Goal: Task Accomplishment & Management: Use online tool/utility

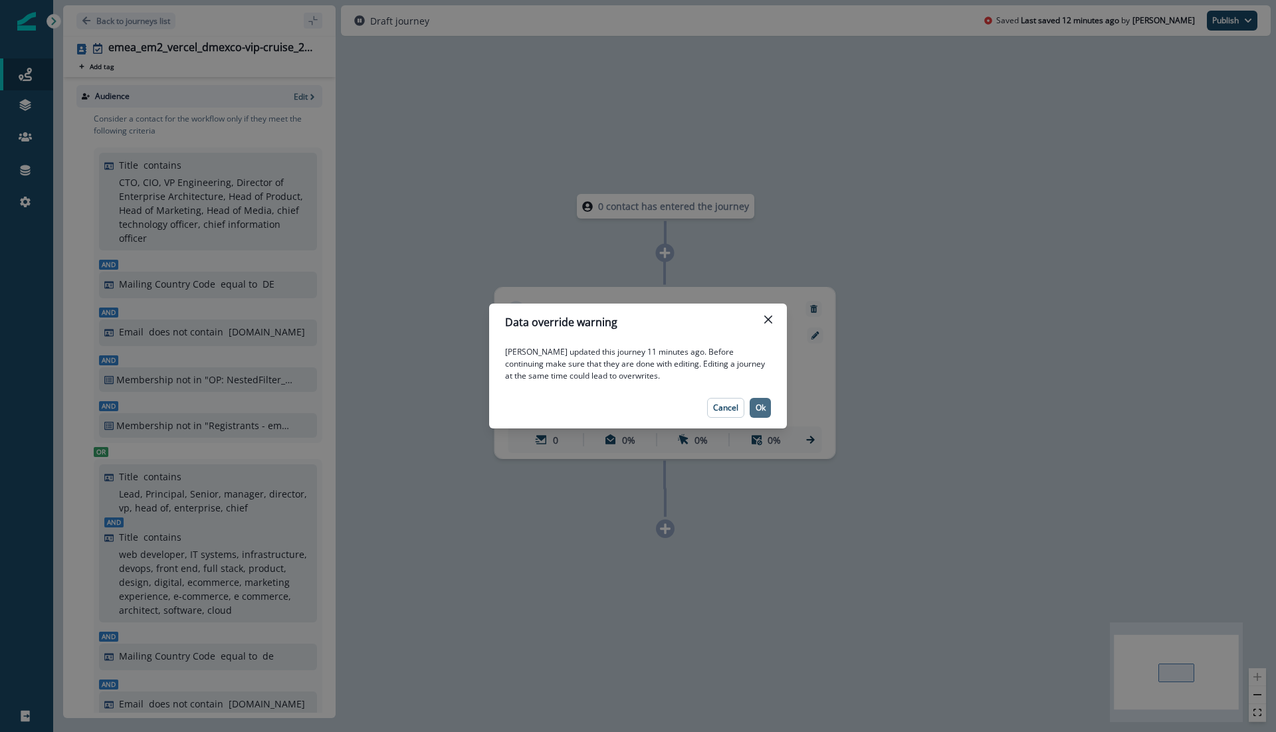
click at [762, 399] on button "Ok" at bounding box center [760, 408] width 21 height 20
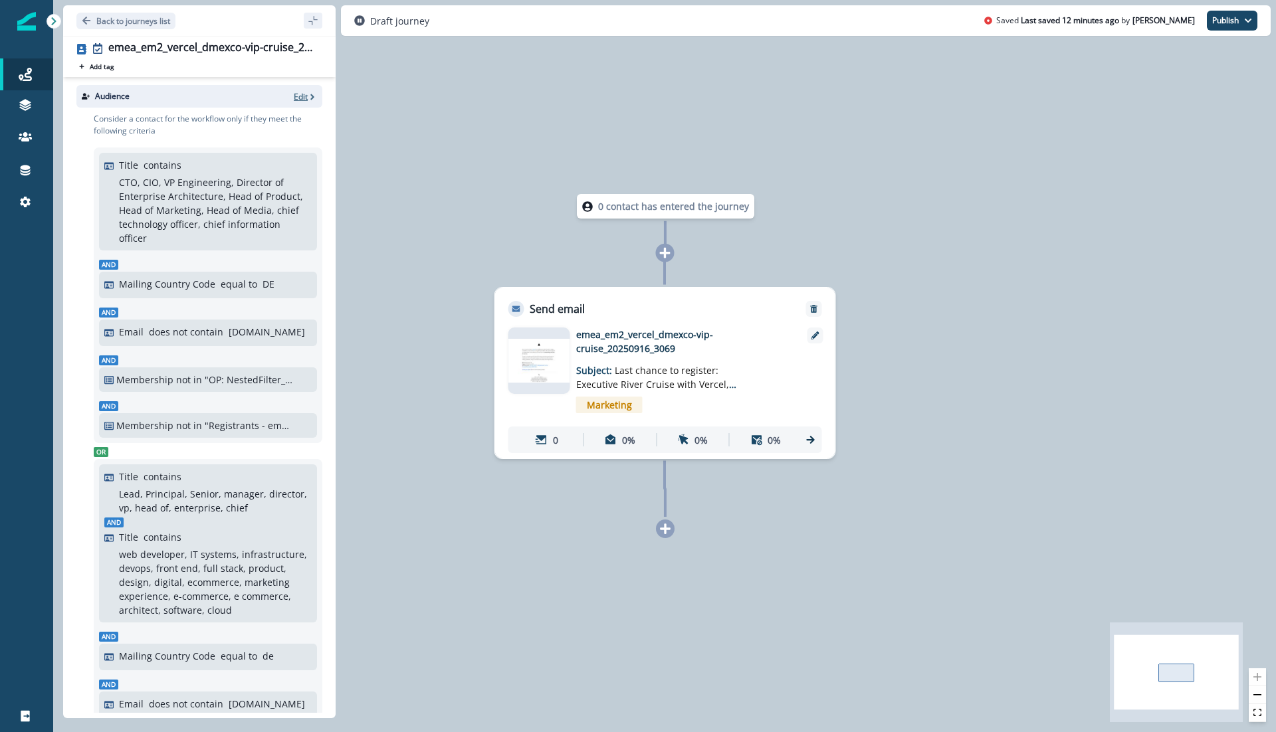
click at [301, 97] on p "Edit" at bounding box center [301, 96] width 14 height 11
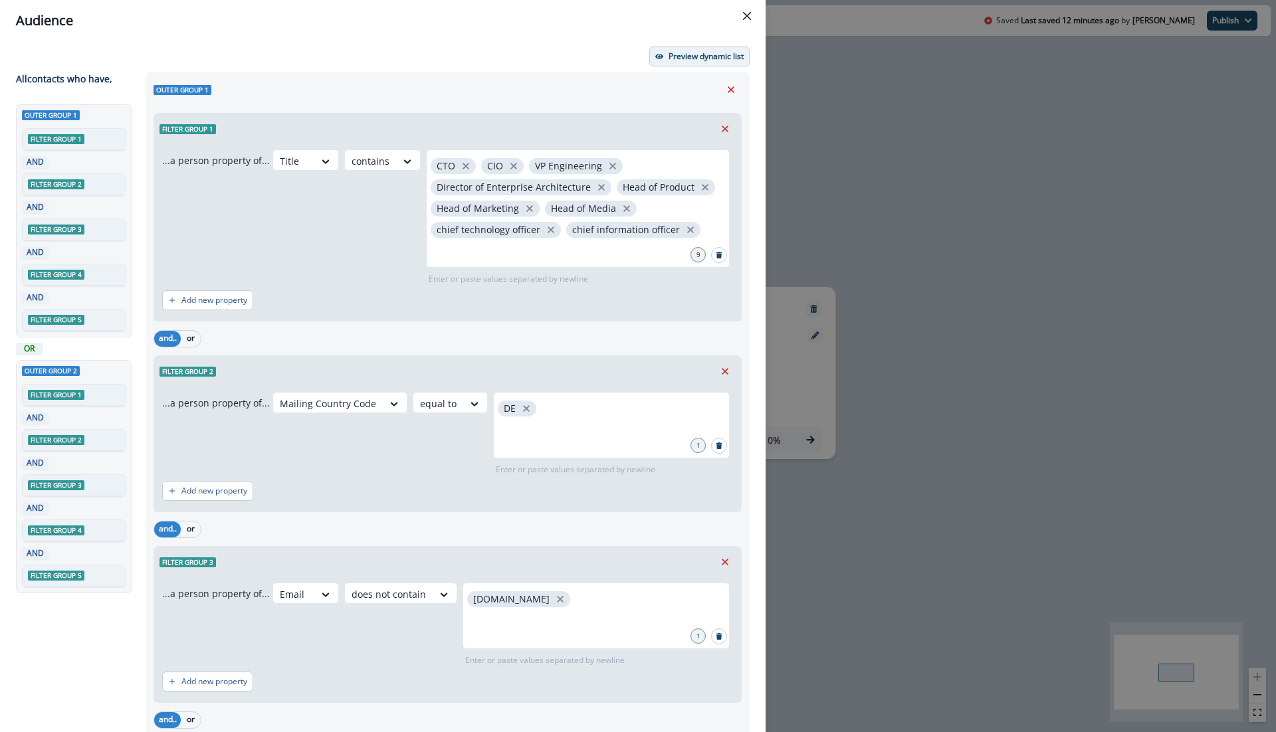
click at [685, 56] on p "Preview dynamic list" at bounding box center [706, 56] width 75 height 9
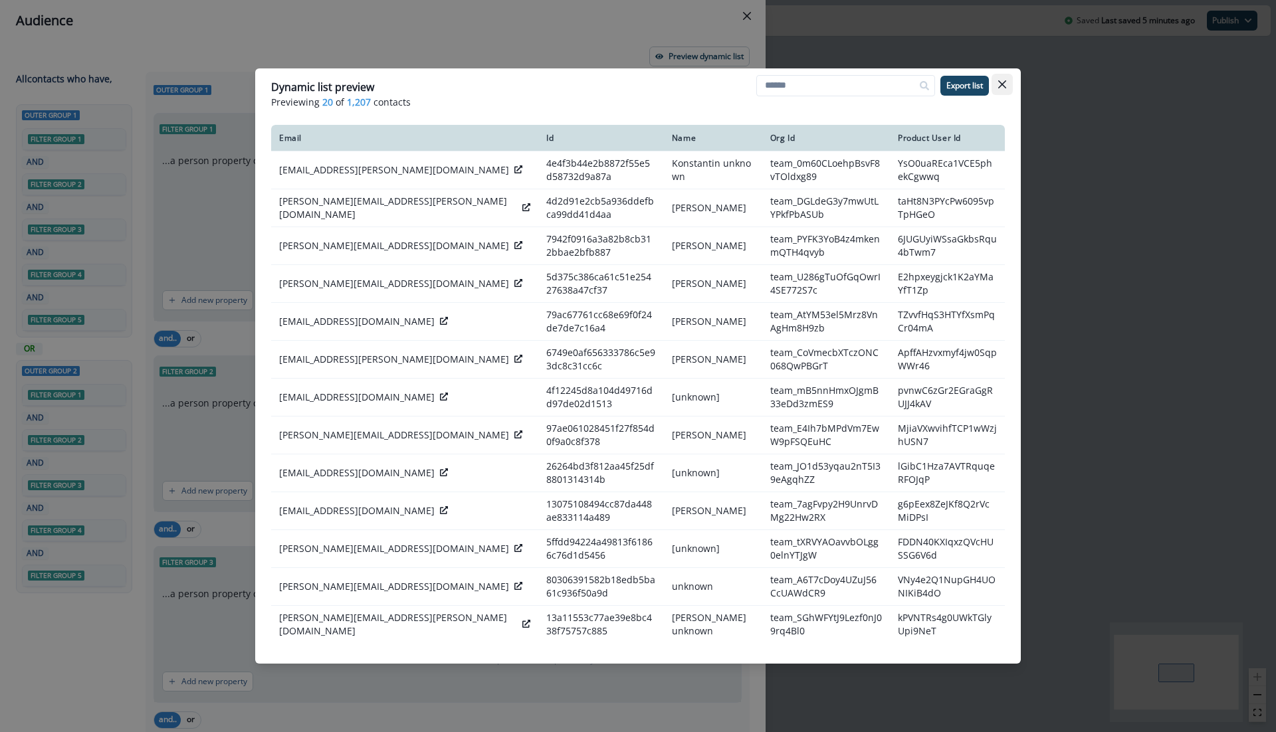
click at [998, 84] on icon "Close" at bounding box center [1002, 84] width 8 height 8
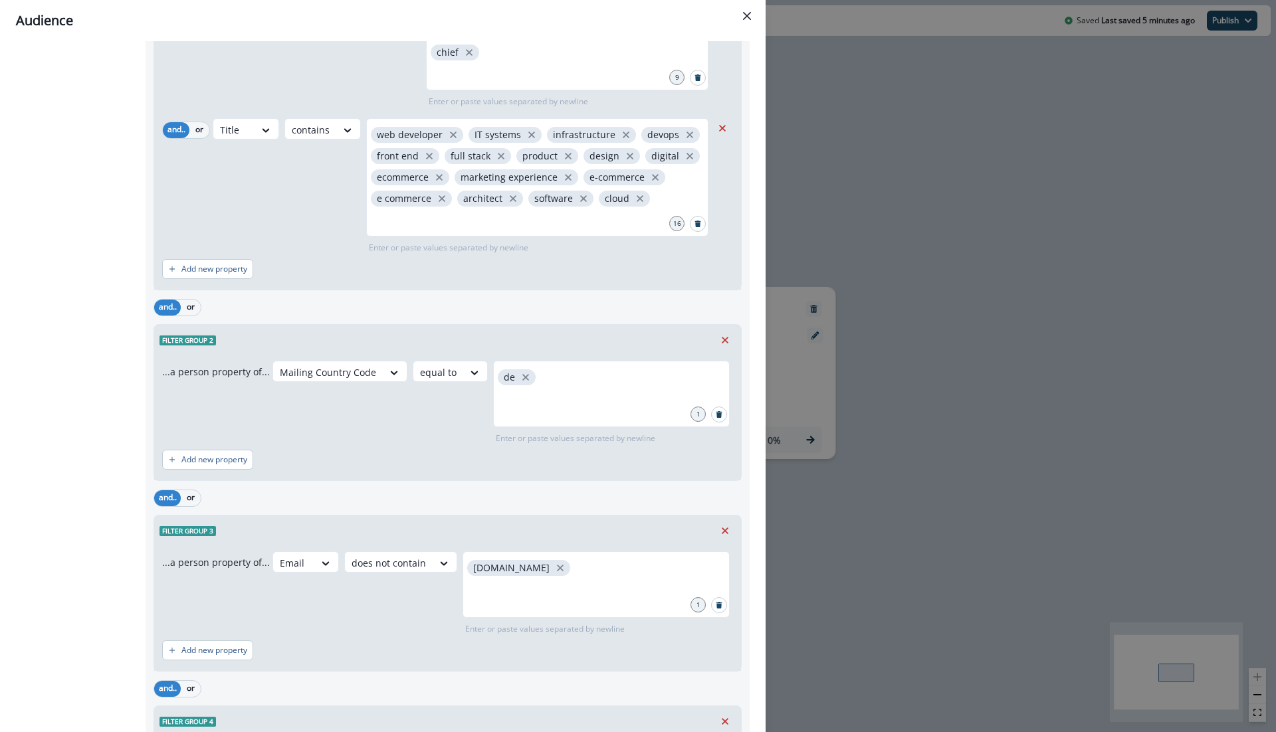
scroll to position [1291, 0]
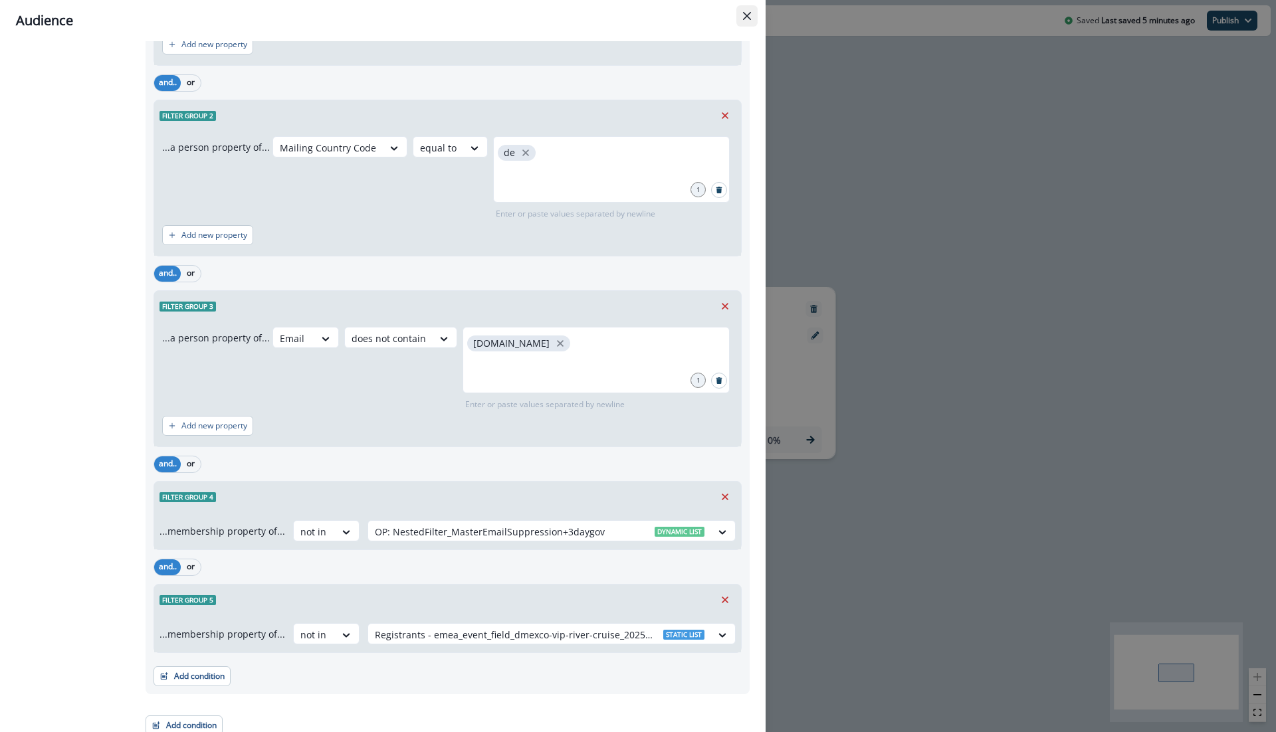
click at [751, 13] on button "Close" at bounding box center [746, 15] width 21 height 21
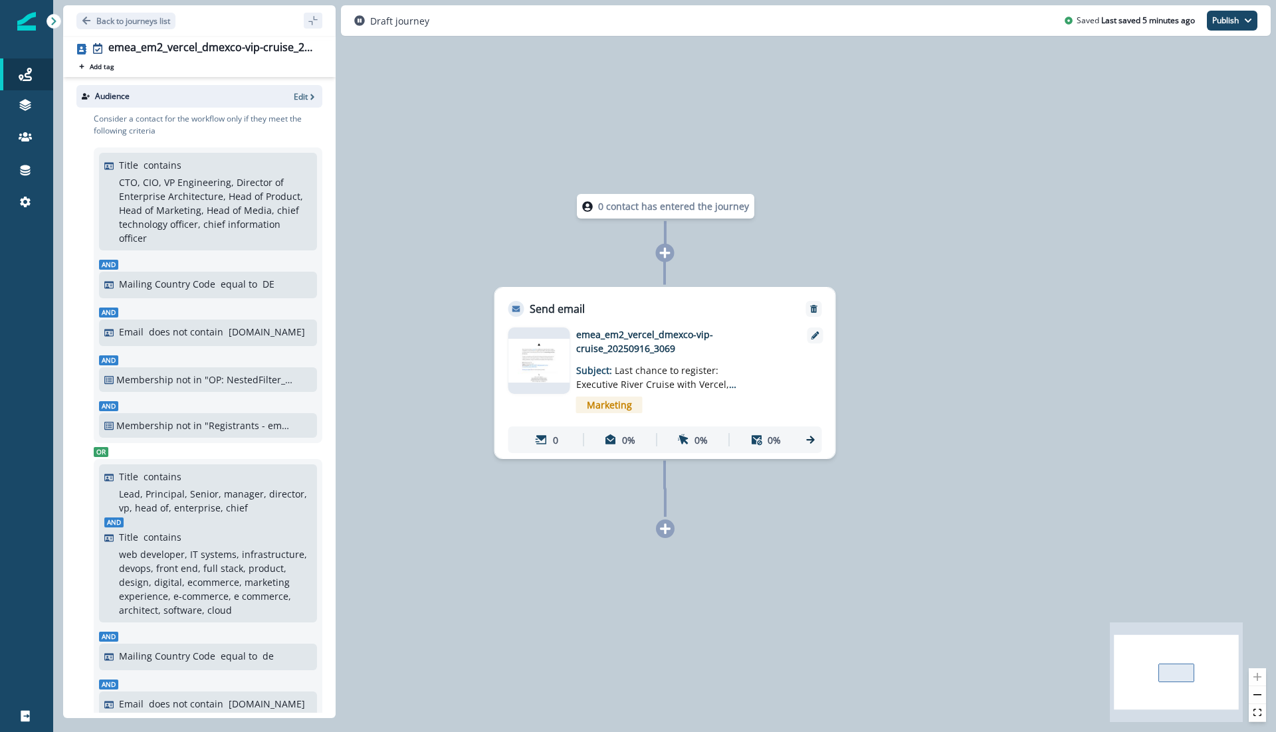
click at [563, 356] on img at bounding box center [539, 360] width 62 height 43
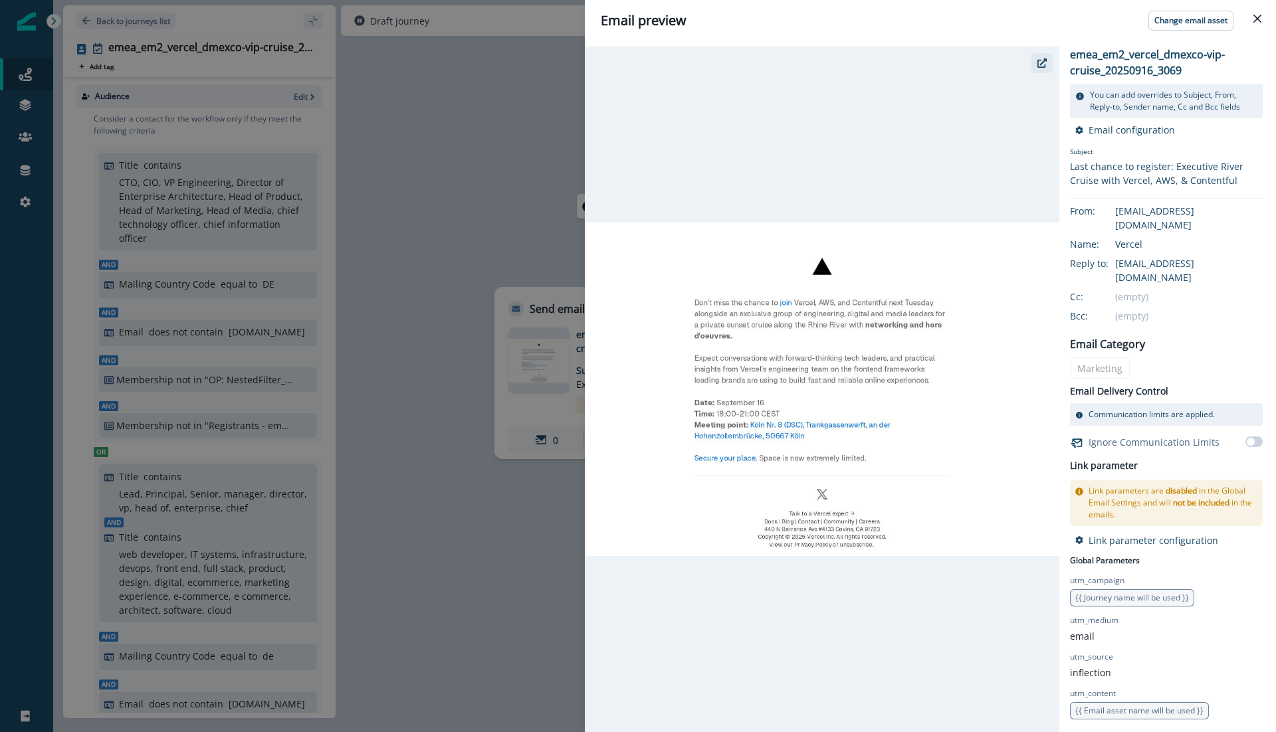
click at [1042, 66] on icon "button" at bounding box center [1042, 62] width 9 height 9
click at [501, 105] on div "Email preview Change email asset emea_em2_vercel_dmexco-vip-cruise_20250916_306…" at bounding box center [638, 366] width 1276 height 732
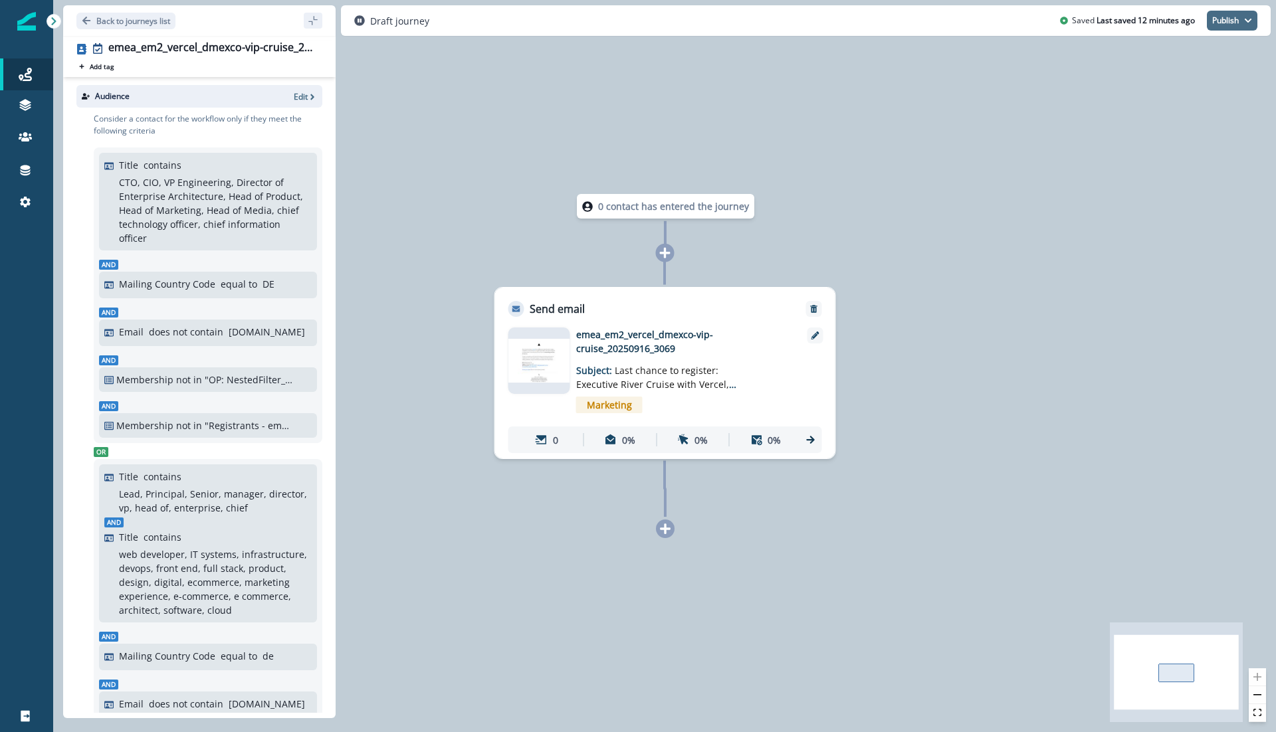
click at [1234, 19] on button "Publish" at bounding box center [1232, 21] width 51 height 20
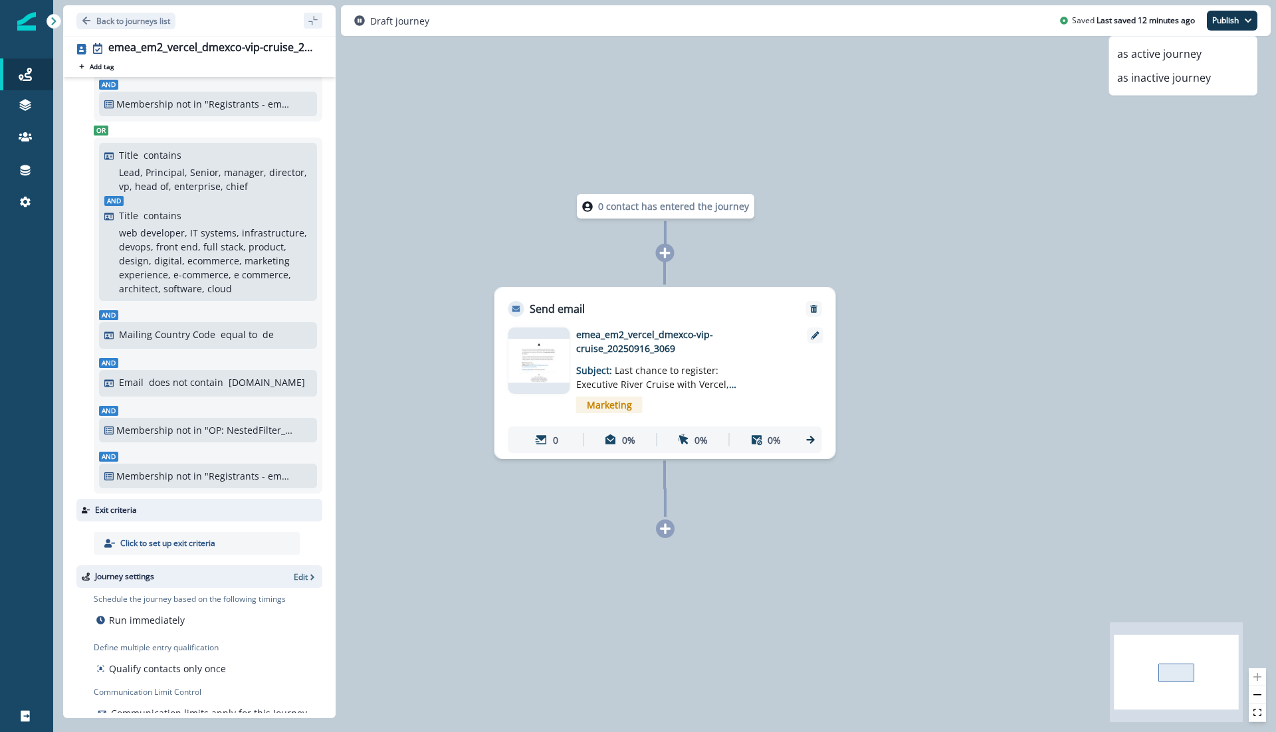
scroll to position [338, 0]
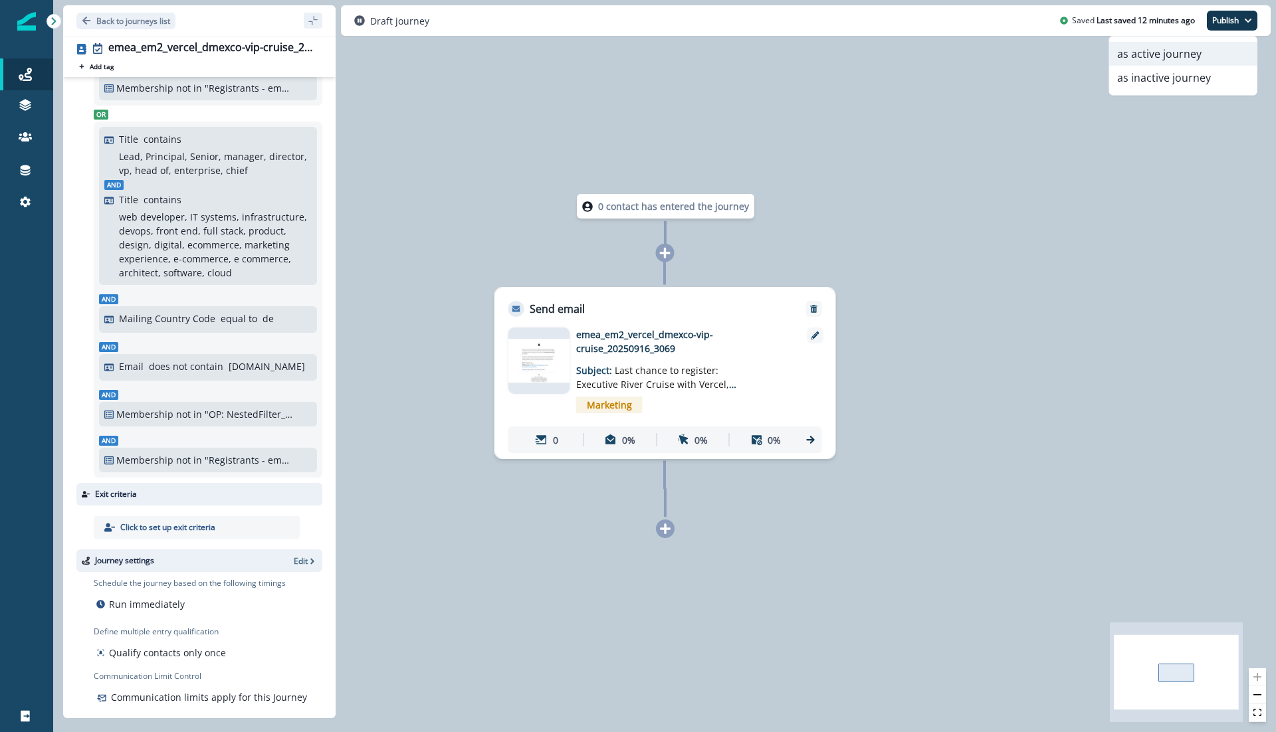
click at [1152, 55] on button "as active journey" at bounding box center [1183, 54] width 148 height 24
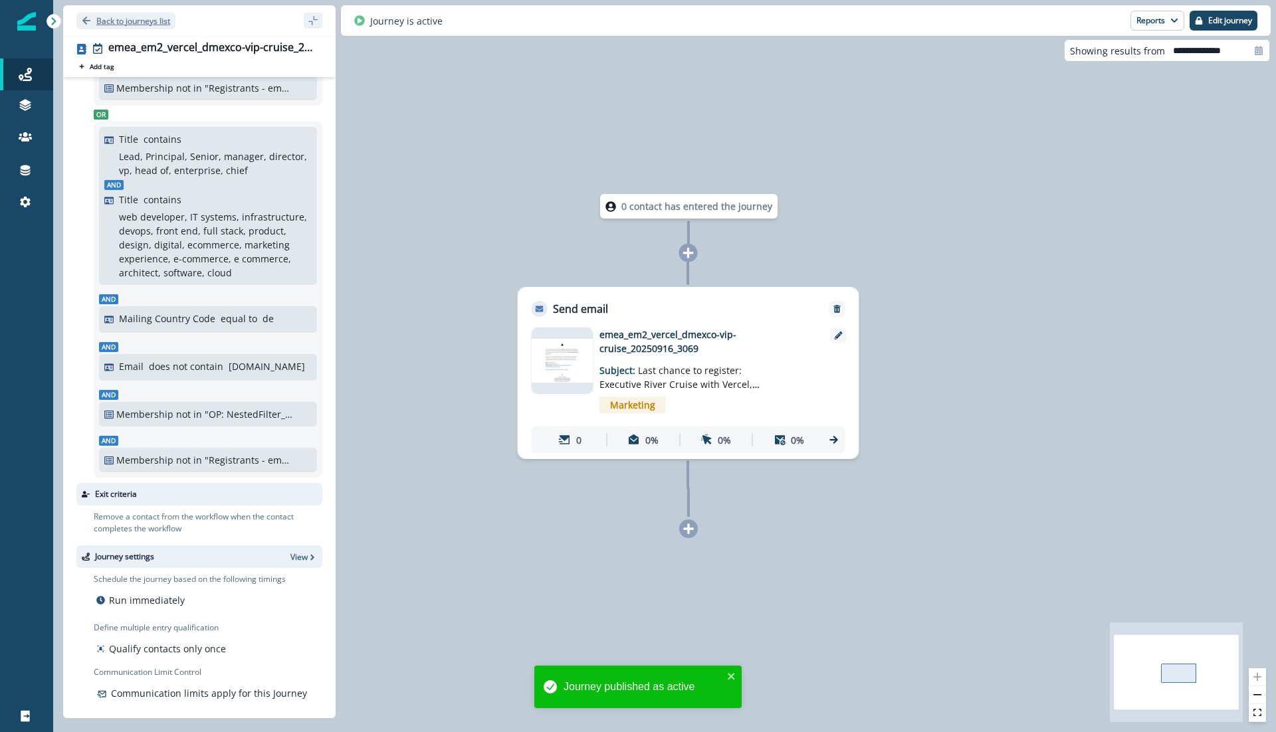
scroll to position [334, 0]
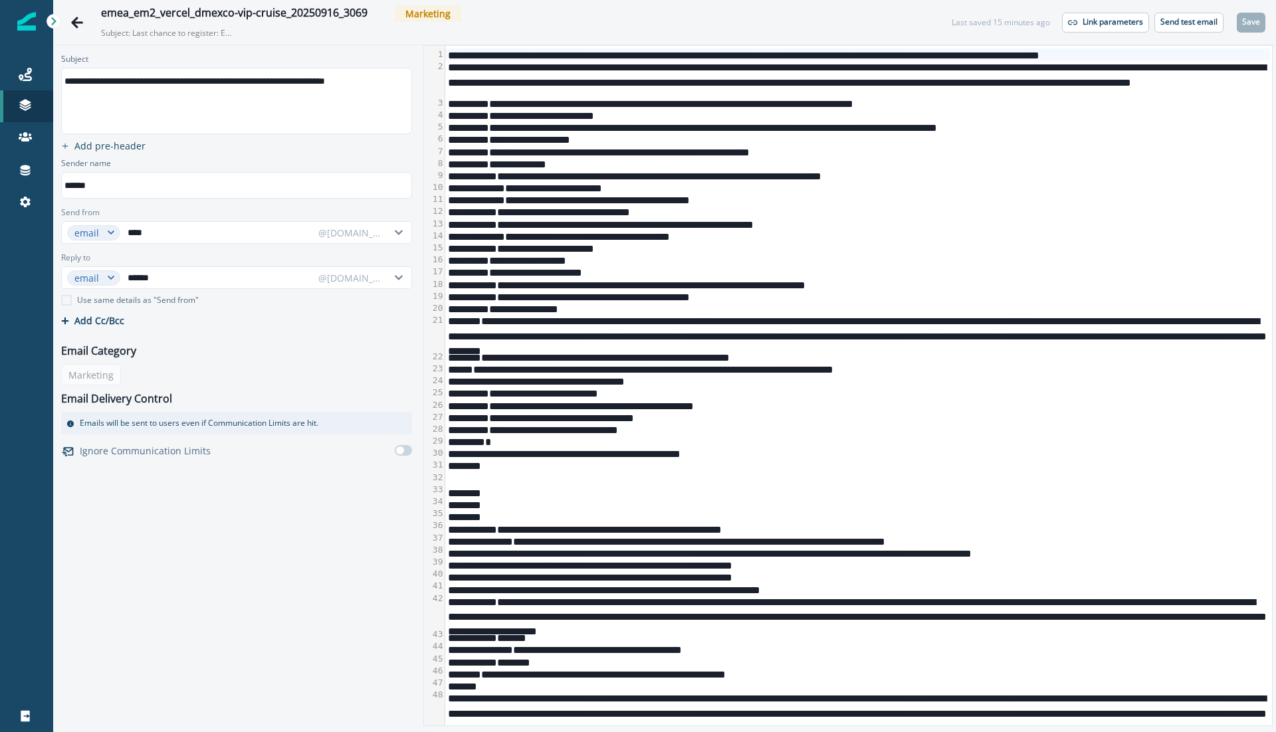
click at [692, 207] on div "**********" at bounding box center [858, 211] width 826 height 12
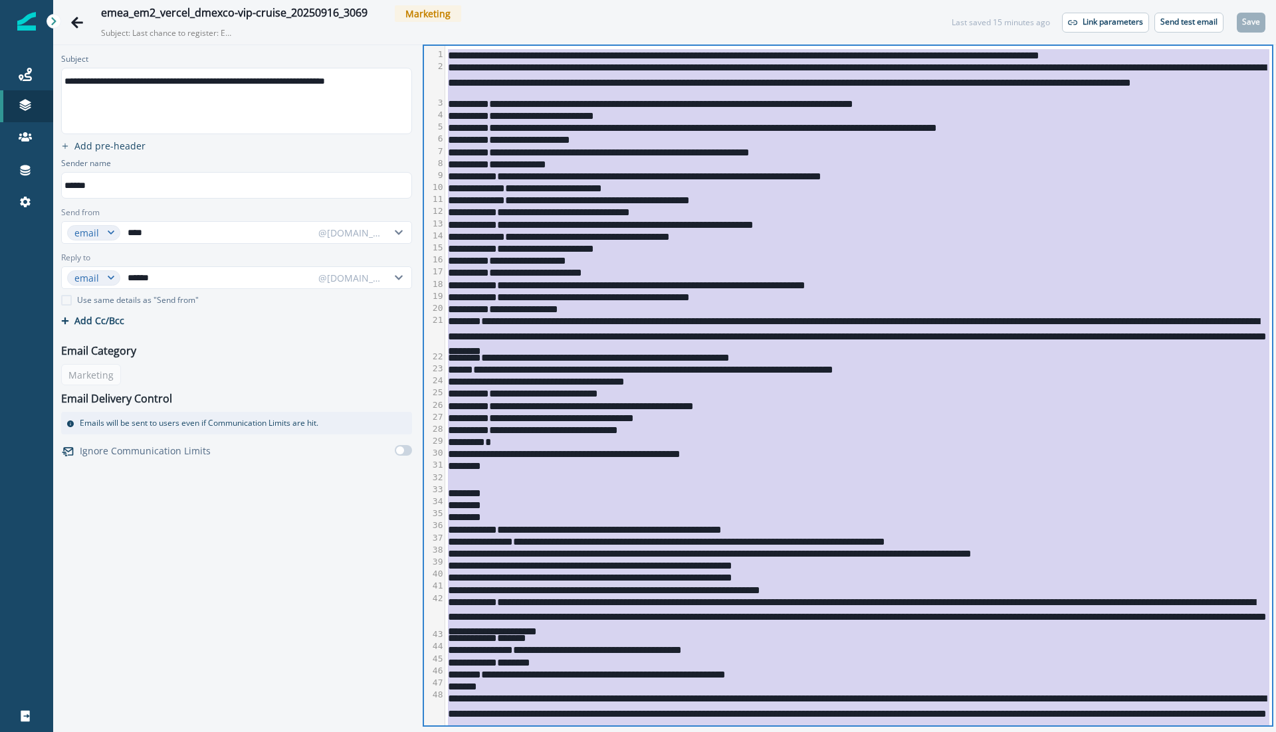
copy div "**********"
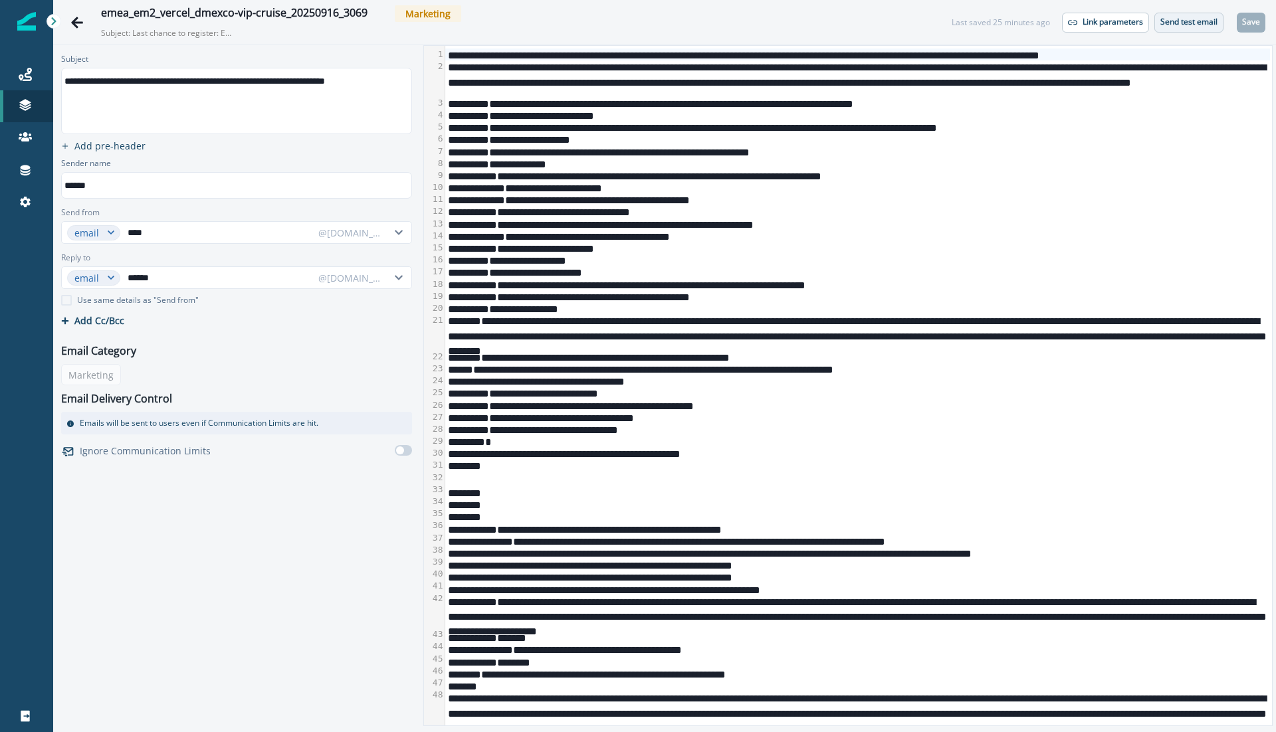
click at [1181, 23] on p "Send test email" at bounding box center [1189, 21] width 57 height 9
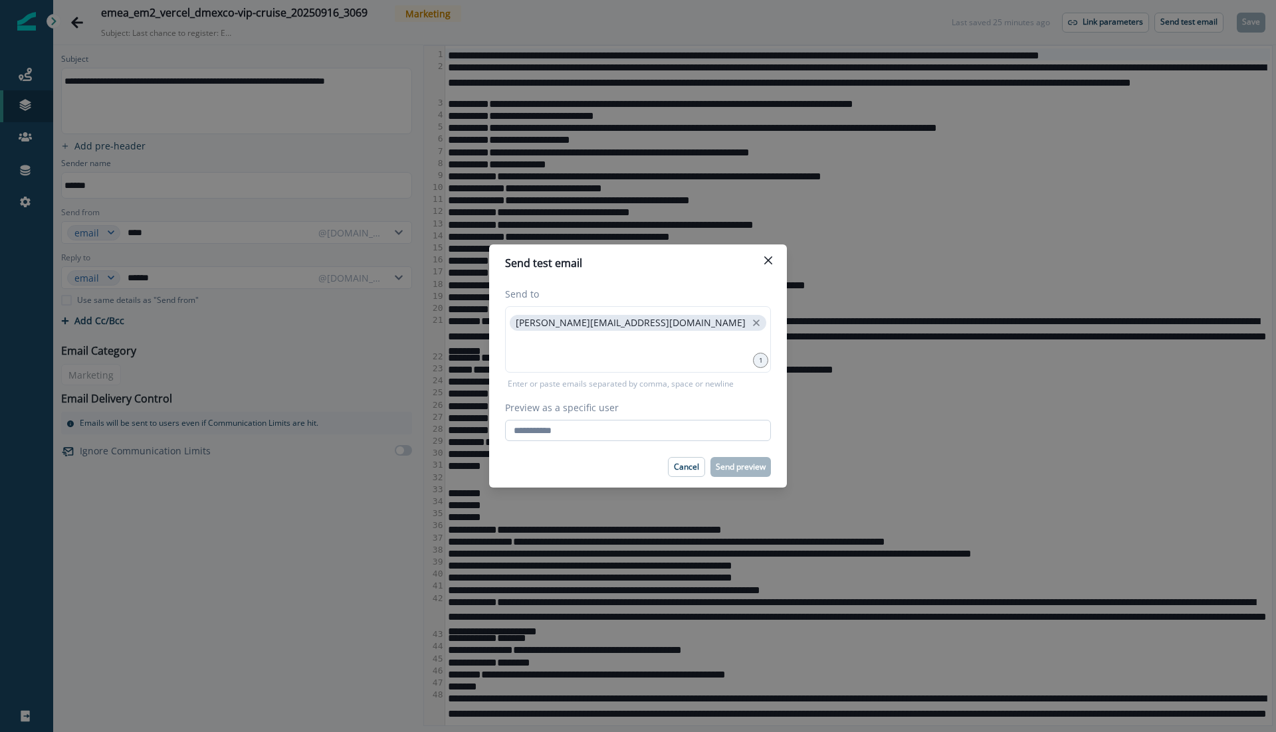
click at [592, 422] on input "Preview as a specific user" at bounding box center [638, 430] width 266 height 21
type input "**********"
click at [582, 459] on div "Cancel Send preview" at bounding box center [638, 467] width 266 height 20
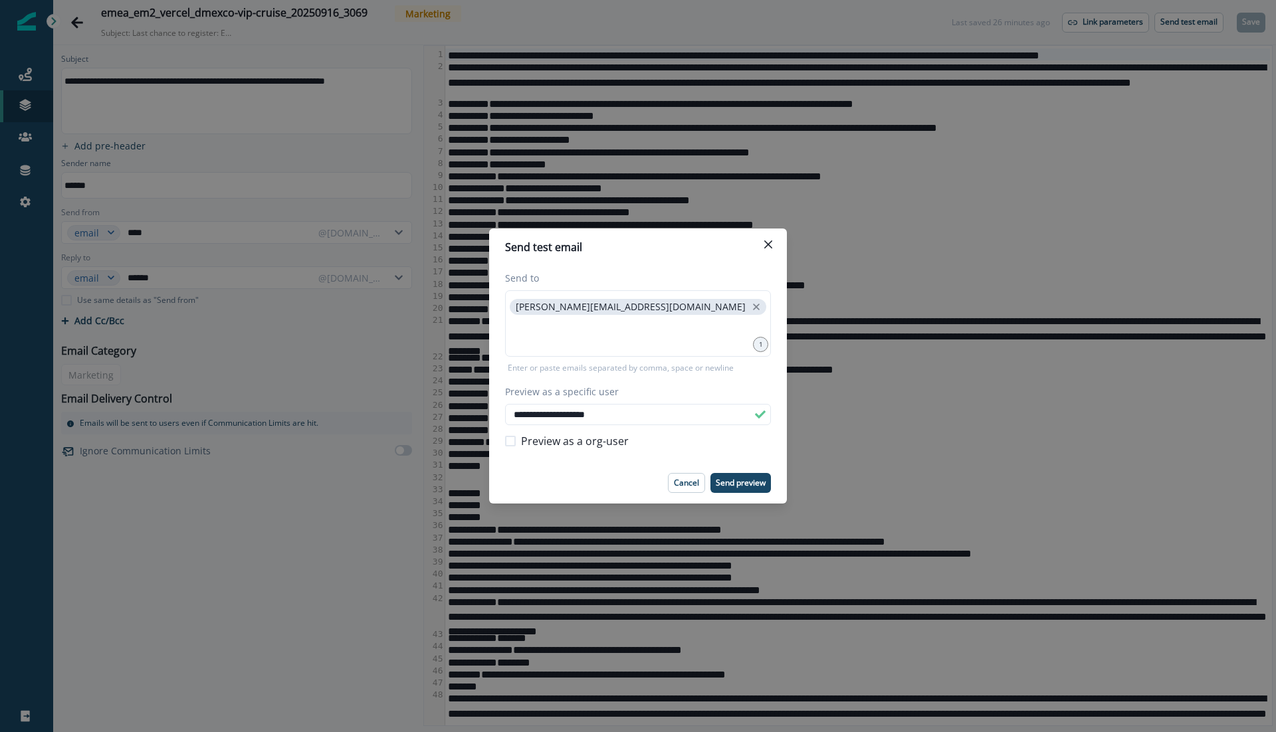
click at [737, 471] on footer "Cancel Send preview" at bounding box center [638, 483] width 298 height 41
click at [743, 485] on p "Send preview" at bounding box center [741, 483] width 50 height 9
